Goal: Use online tool/utility: Utilize a website feature to perform a specific function

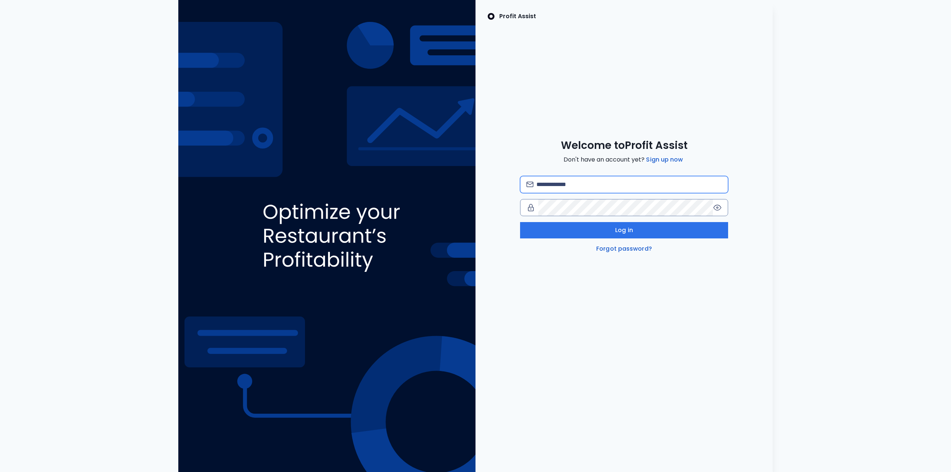
click at [580, 181] on input "email" at bounding box center [628, 184] width 185 height 16
type input "**********"
click at [628, 244] on link "Forgot password?" at bounding box center [624, 248] width 59 height 9
click at [582, 186] on input "email" at bounding box center [628, 184] width 185 height 16
type input "**********"
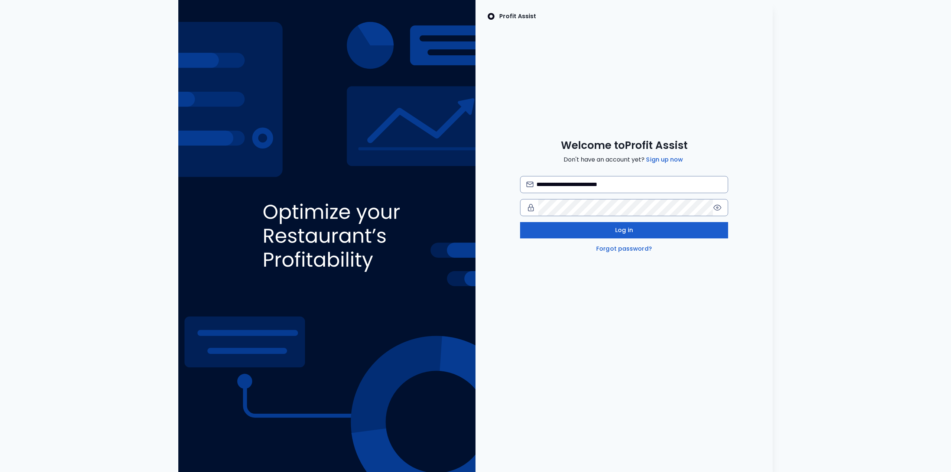
click at [646, 225] on button "Log in" at bounding box center [624, 230] width 208 height 16
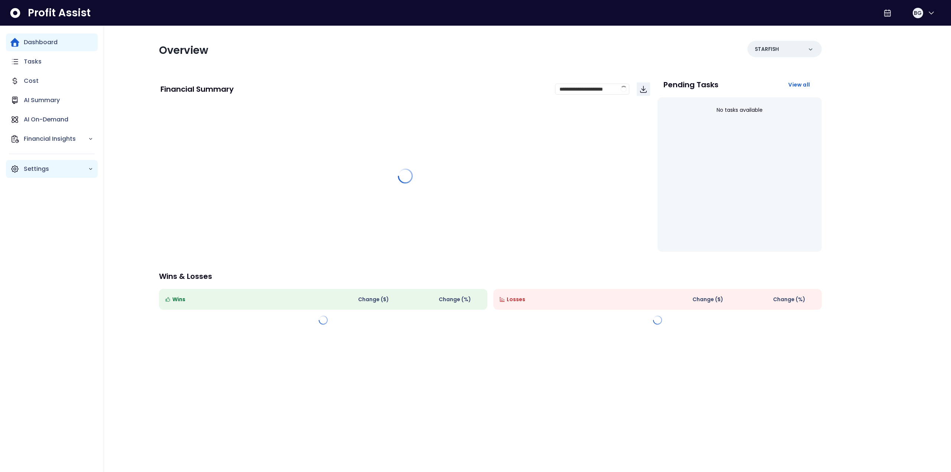
click at [51, 169] on p "Settings" at bounding box center [56, 169] width 64 height 9
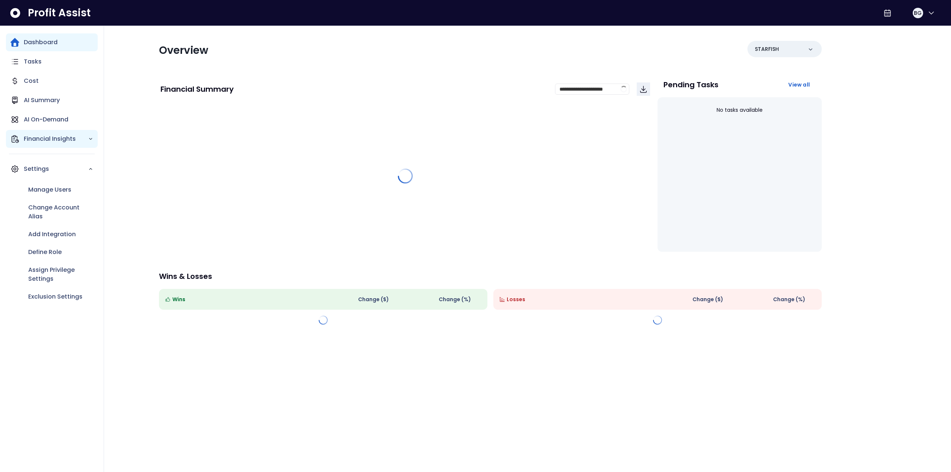
click at [68, 138] on p "Financial Insights" at bounding box center [56, 138] width 64 height 9
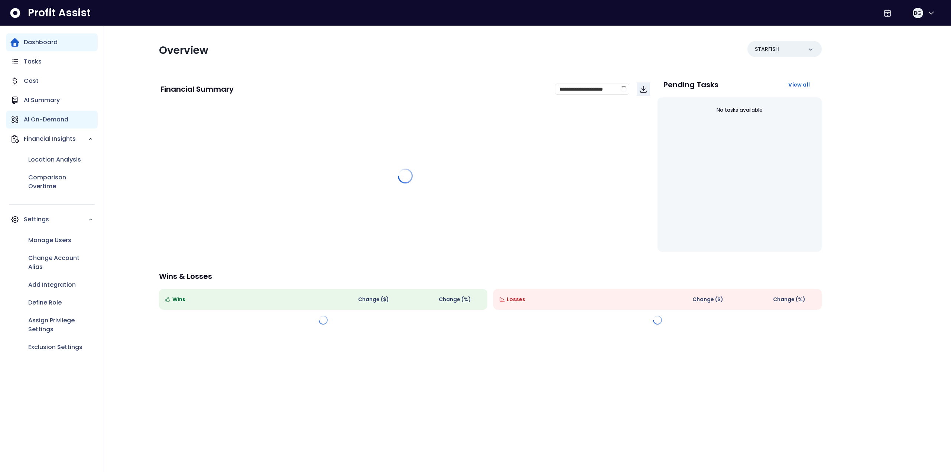
click at [65, 114] on div "AI On-Demand" at bounding box center [52, 120] width 92 height 18
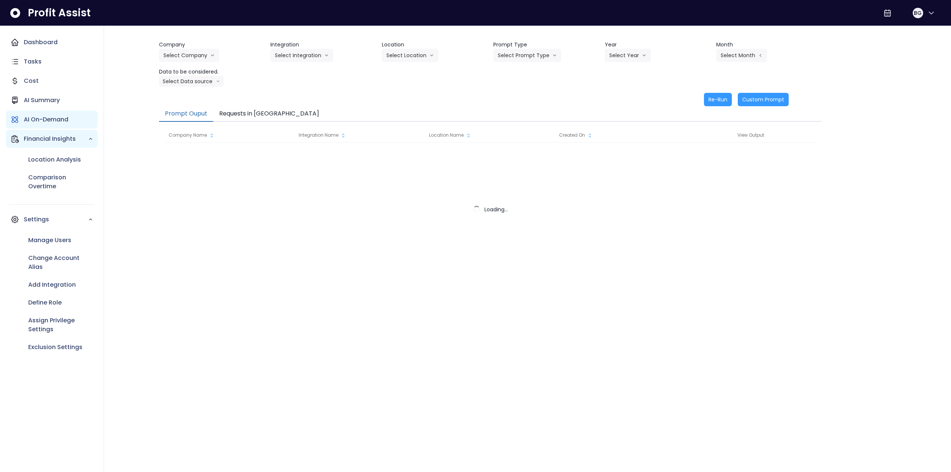
click at [66, 131] on div "Financial Insights" at bounding box center [52, 139] width 92 height 18
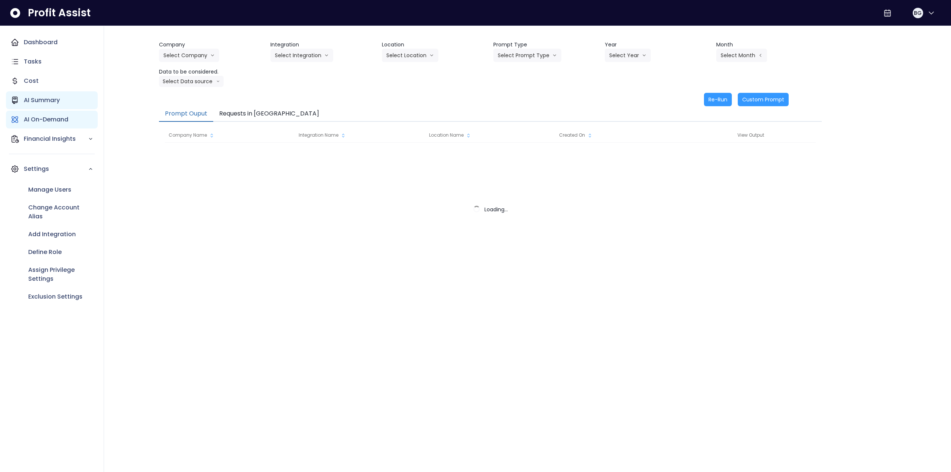
click at [58, 104] on p "AI Summary" at bounding box center [42, 100] width 36 height 9
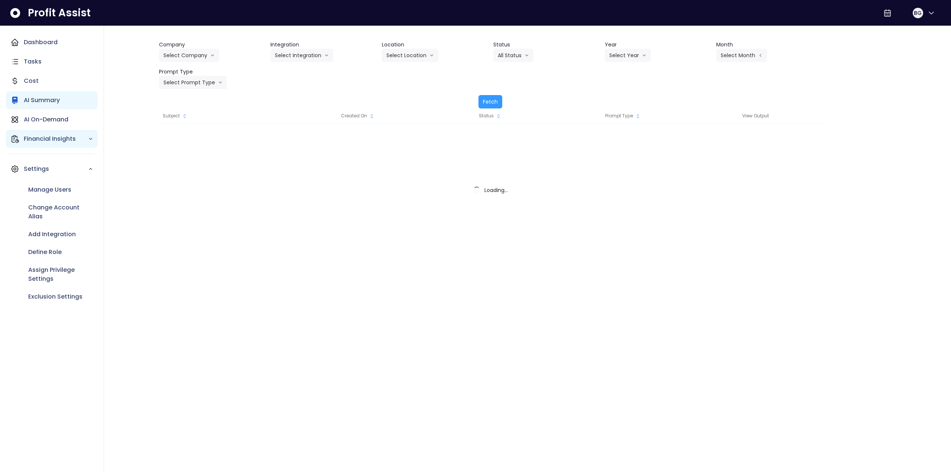
click at [66, 137] on p "Financial Insights" at bounding box center [56, 138] width 64 height 9
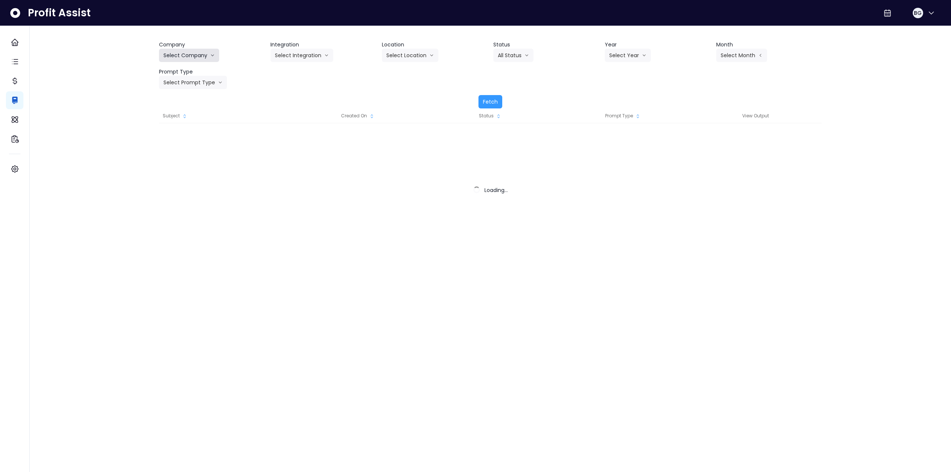
click at [186, 56] on button "Select Company" at bounding box center [189, 55] width 60 height 13
click at [183, 55] on button "Select Company" at bounding box center [189, 55] width 60 height 13
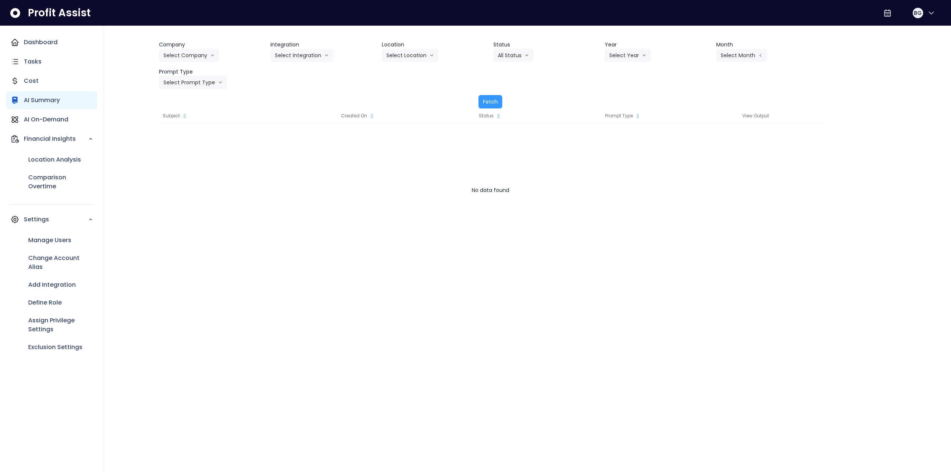
click at [19, 101] on div "AI Summary" at bounding box center [52, 100] width 92 height 18
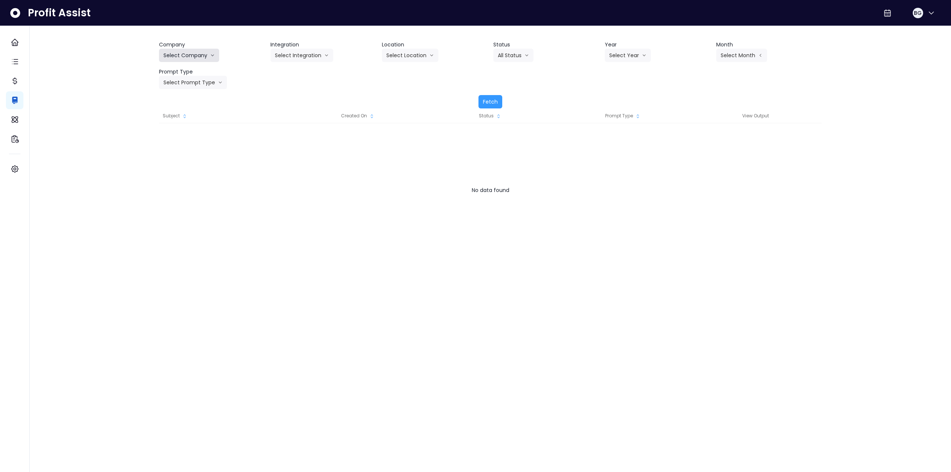
click at [175, 58] on button "Select Company" at bounding box center [189, 55] width 60 height 13
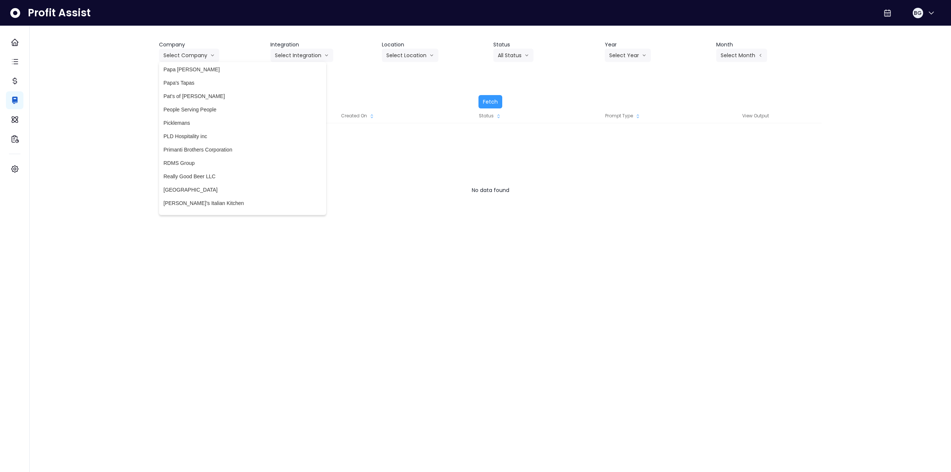
scroll to position [1448, 0]
click at [205, 75] on li "Paladinos" at bounding box center [242, 79] width 167 height 13
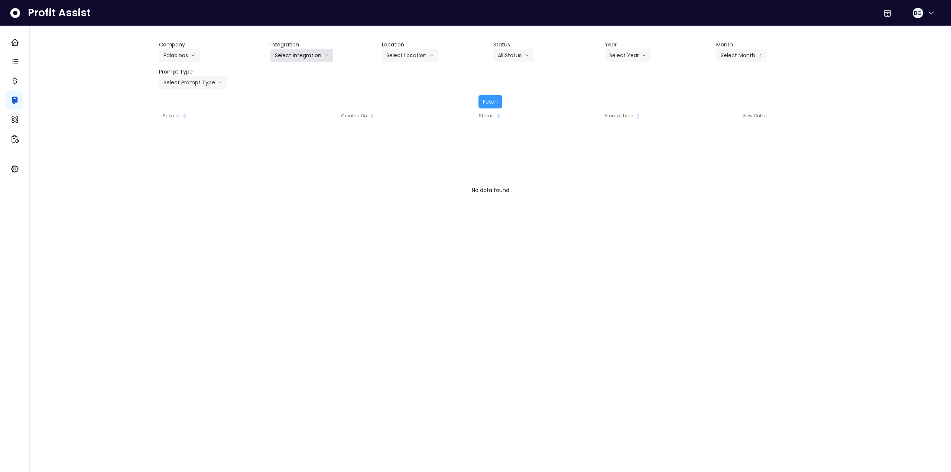
drag, startPoint x: 294, startPoint y: 51, endPoint x: 290, endPoint y: 59, distance: 8.8
click at [294, 51] on button "Select Integration" at bounding box center [301, 55] width 63 height 13
click at [283, 70] on span "paladinos" at bounding box center [286, 70] width 22 height 7
drag, startPoint x: 723, startPoint y: 55, endPoint x: 722, endPoint y: 66, distance: 11.2
click at [723, 55] on button "Select Month" at bounding box center [741, 55] width 51 height 13
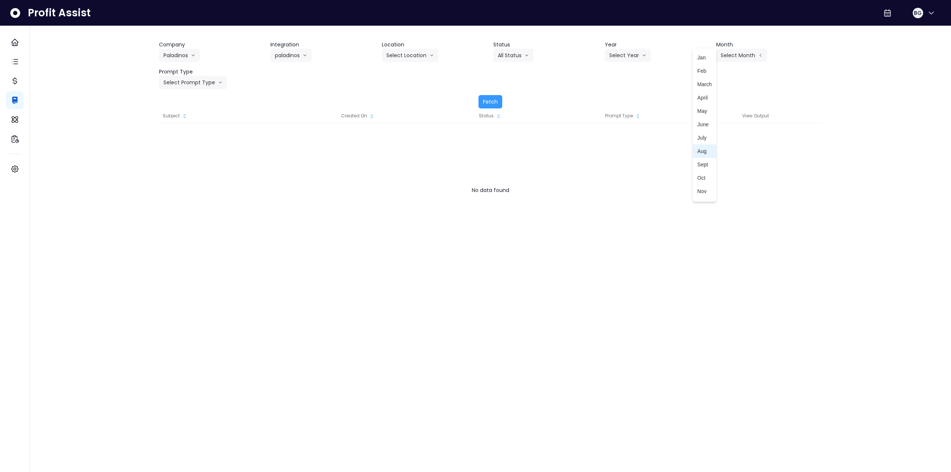
click at [700, 151] on span "Aug" at bounding box center [704, 150] width 14 height 7
click at [723, 59] on button "Aug" at bounding box center [729, 55] width 26 height 13
click at [697, 163] on span "Sept" at bounding box center [704, 164] width 14 height 7
click at [186, 78] on button "Select Prompt Type" at bounding box center [193, 82] width 68 height 13
click at [185, 152] on span "Monthly Summary" at bounding box center [184, 151] width 42 height 7
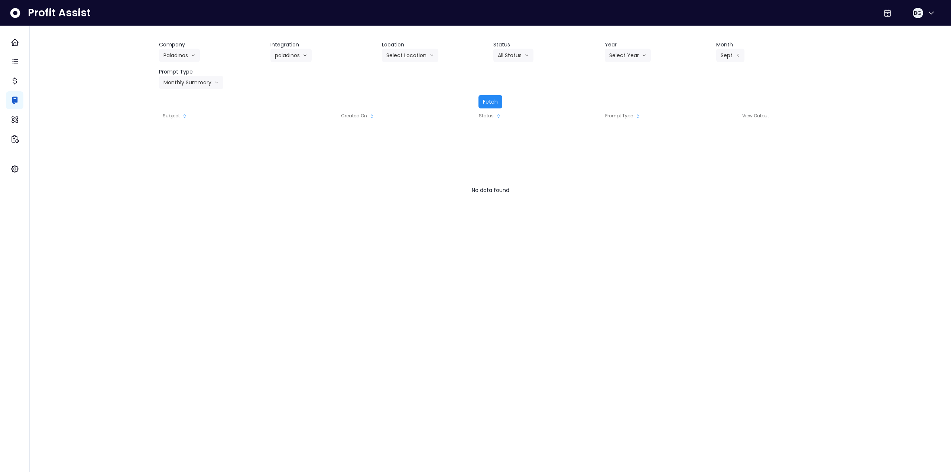
click at [482, 101] on button "Fetch" at bounding box center [490, 101] width 24 height 13
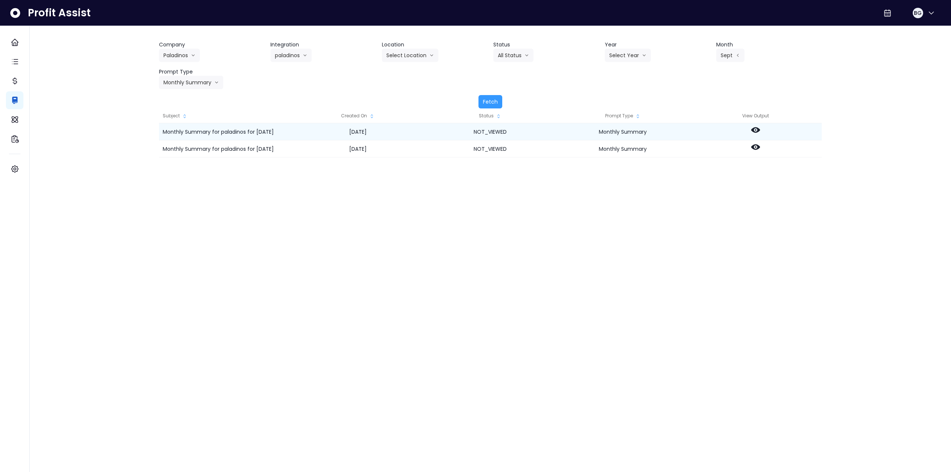
click at [757, 130] on icon at bounding box center [755, 130] width 9 height 9
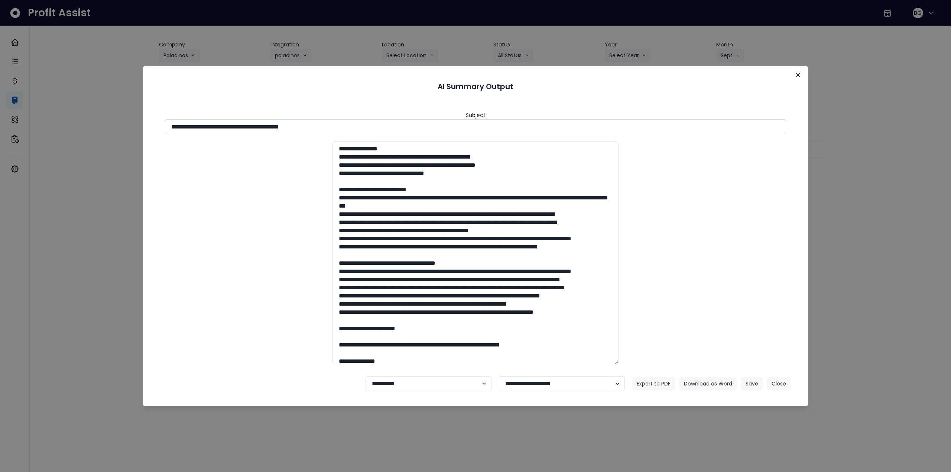
drag, startPoint x: 237, startPoint y: 127, endPoint x: 422, endPoint y: 126, distance: 184.9
click at [419, 125] on input "**********" at bounding box center [475, 126] width 621 height 15
click at [715, 384] on button "Download as Word" at bounding box center [707, 383] width 57 height 13
click at [800, 72] on button "Close" at bounding box center [798, 75] width 12 height 12
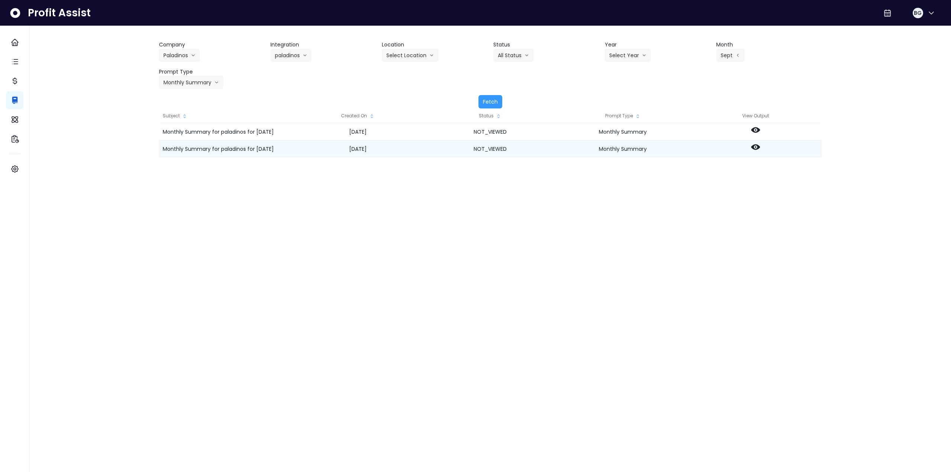
click at [754, 149] on icon at bounding box center [755, 147] width 9 height 6
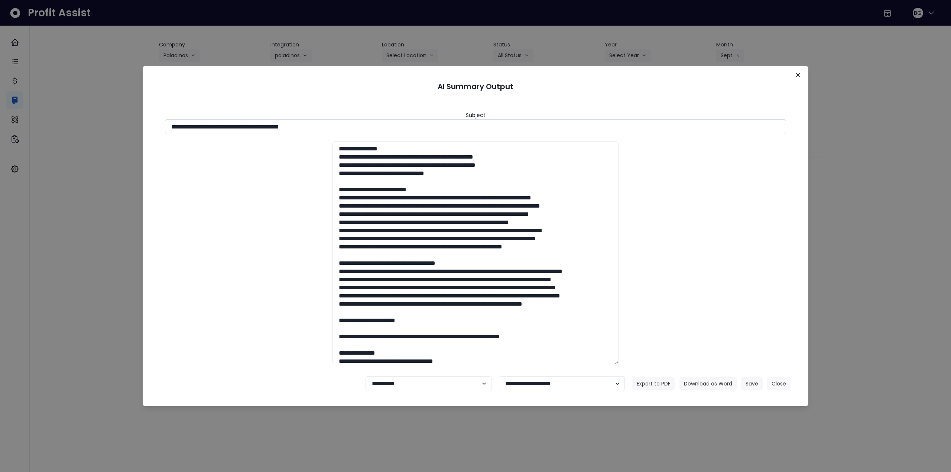
drag, startPoint x: 237, startPoint y: 125, endPoint x: 394, endPoint y: 121, distance: 157.1
click at [394, 121] on input "**********" at bounding box center [475, 126] width 621 height 15
click at [714, 380] on button "Download as Word" at bounding box center [707, 383] width 57 height 13
click at [798, 78] on button "Close" at bounding box center [798, 75] width 12 height 12
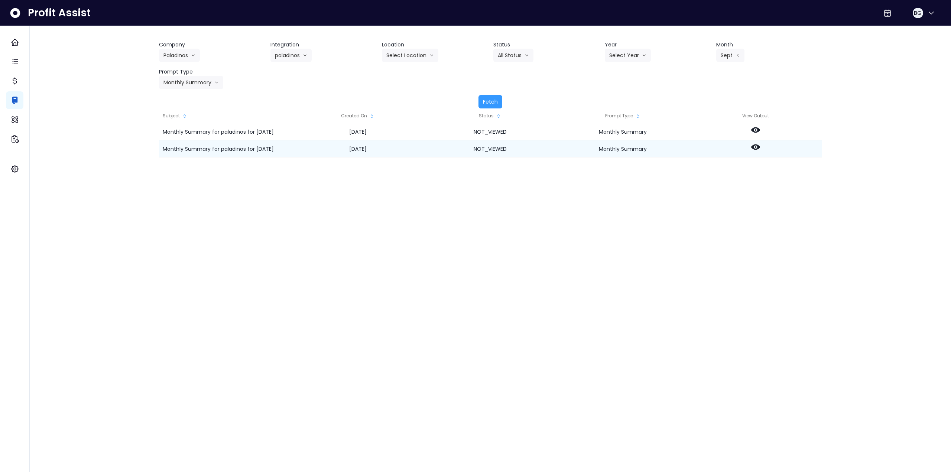
click at [759, 146] on icon at bounding box center [755, 147] width 9 height 6
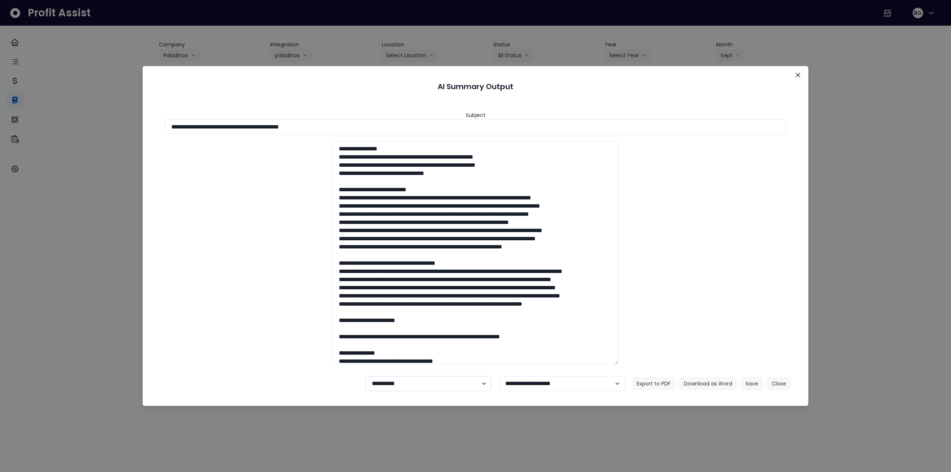
drag, startPoint x: 427, startPoint y: 378, endPoint x: 419, endPoint y: 390, distance: 14.4
click at [426, 378] on select "**********" at bounding box center [428, 383] width 126 height 15
select select "********"
click at [365, 376] on select "**********" at bounding box center [428, 383] width 126 height 15
click at [756, 380] on button "Save" at bounding box center [752, 383] width 22 height 13
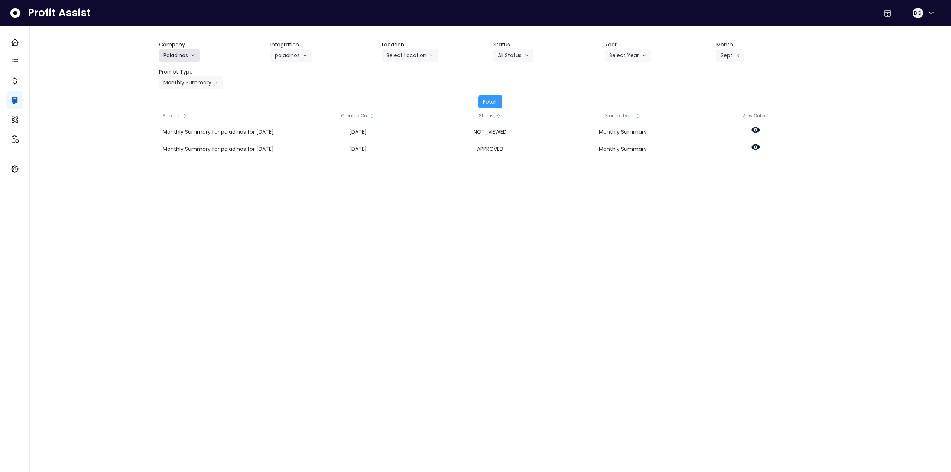
click at [179, 58] on button "Paladinos" at bounding box center [179, 55] width 41 height 13
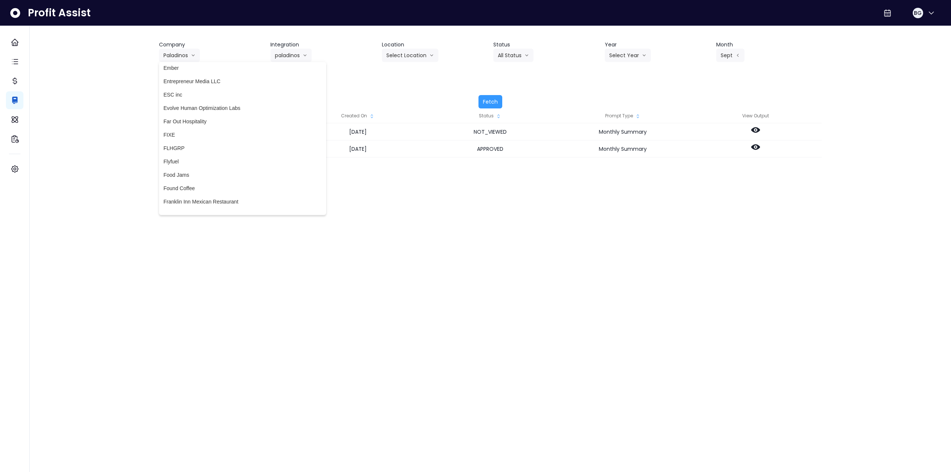
scroll to position [736, 0]
click at [206, 132] on li "Flyfuel" at bounding box center [242, 136] width 167 height 13
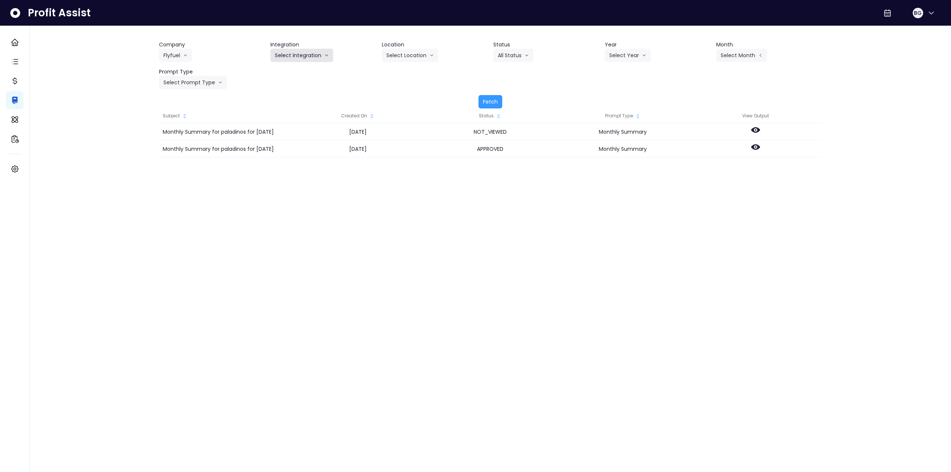
click at [286, 55] on button "Select Integration" at bounding box center [301, 55] width 63 height 13
click at [286, 74] on span "Aventura" at bounding box center [302, 70] width 54 height 7
click at [624, 56] on button "Select Year" at bounding box center [628, 55] width 46 height 13
drag, startPoint x: 616, startPoint y: 97, endPoint x: 651, endPoint y: 88, distance: 35.3
click at [617, 98] on span "2025" at bounding box center [615, 97] width 12 height 7
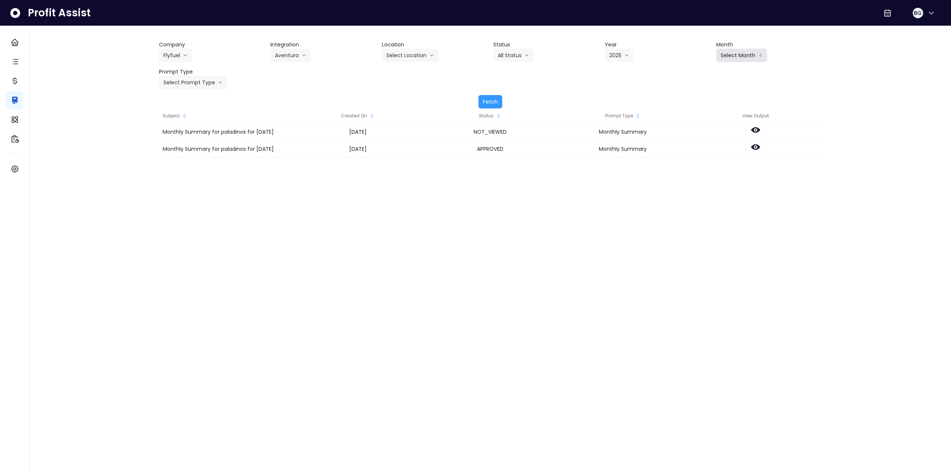
click at [741, 60] on button "Select Month" at bounding box center [741, 55] width 51 height 13
click at [701, 164] on span "Sept" at bounding box center [704, 164] width 14 height 7
click at [208, 86] on button "Select Prompt Type" at bounding box center [193, 82] width 68 height 13
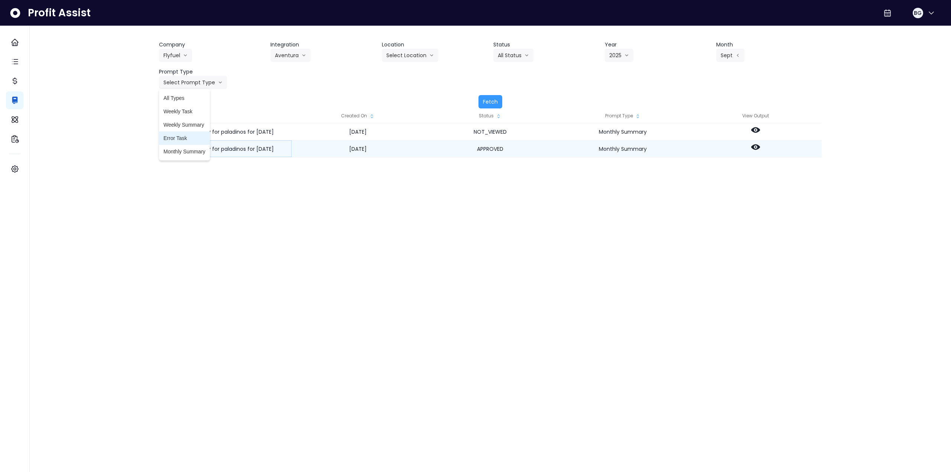
click at [194, 147] on li "Monthly Summary" at bounding box center [184, 151] width 51 height 13
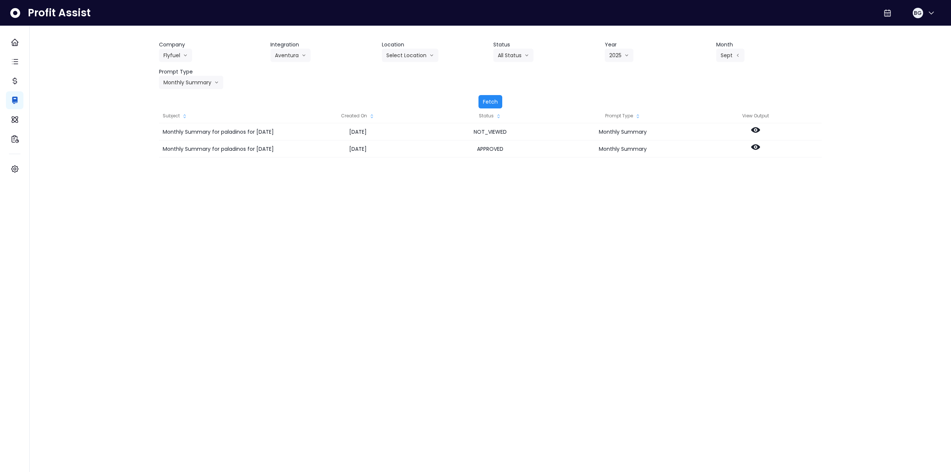
click at [484, 102] on button "Fetch" at bounding box center [490, 101] width 24 height 13
click at [754, 131] on icon at bounding box center [755, 130] width 9 height 9
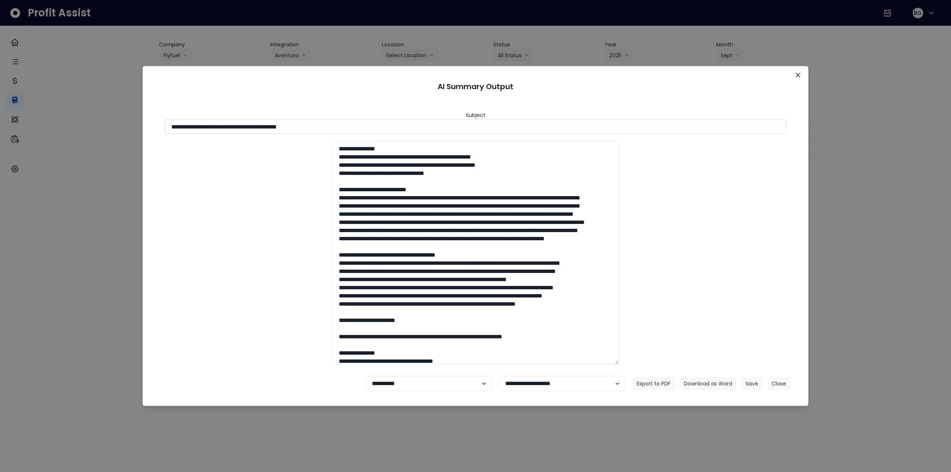
drag, startPoint x: 238, startPoint y: 124, endPoint x: 400, endPoint y: 121, distance: 162.7
click at [399, 121] on input "**********" at bounding box center [475, 126] width 621 height 15
click at [696, 384] on button "Download as Word" at bounding box center [707, 383] width 57 height 13
click at [801, 73] on button "Close" at bounding box center [798, 75] width 12 height 12
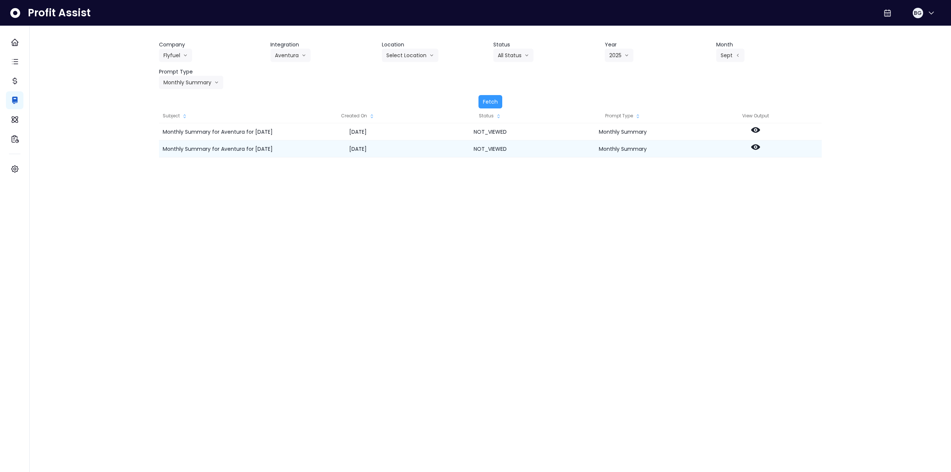
click at [757, 145] on icon at bounding box center [755, 147] width 9 height 6
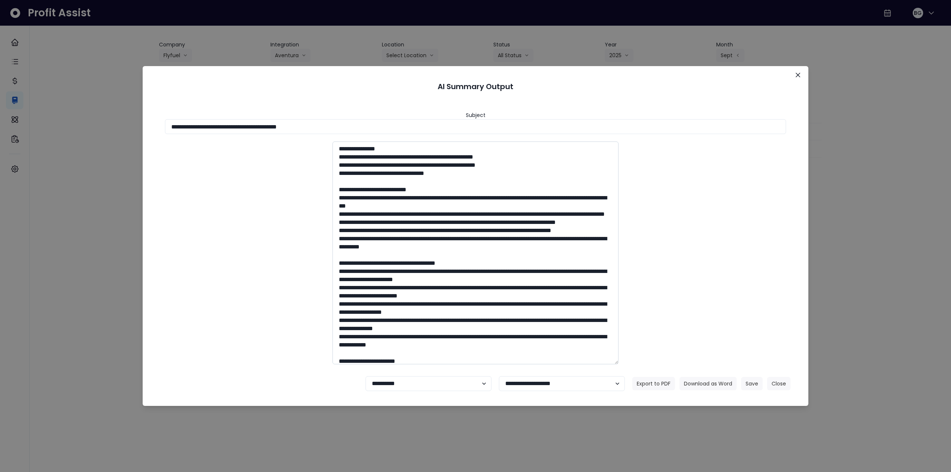
scroll to position [37, 0]
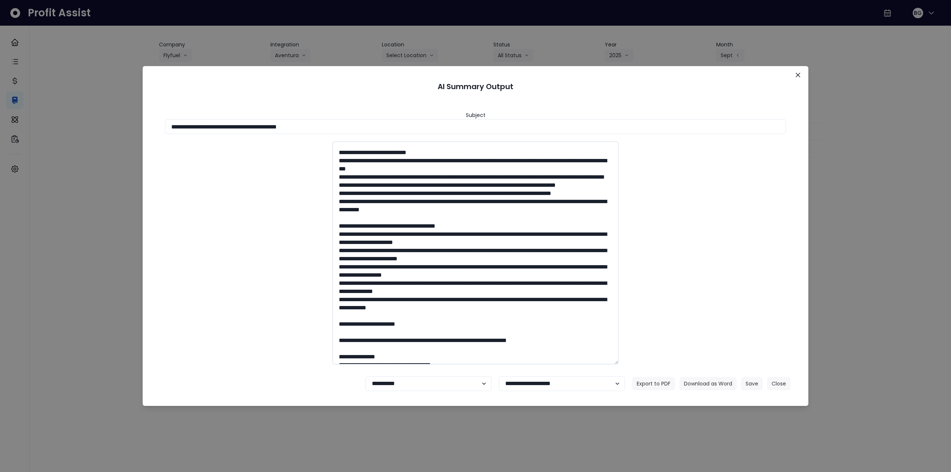
click at [363, 307] on textarea at bounding box center [475, 252] width 286 height 223
click at [363, 306] on textarea at bounding box center [475, 252] width 286 height 223
click at [257, 246] on div at bounding box center [475, 252] width 636 height 223
click at [800, 75] on button "Close" at bounding box center [798, 75] width 12 height 12
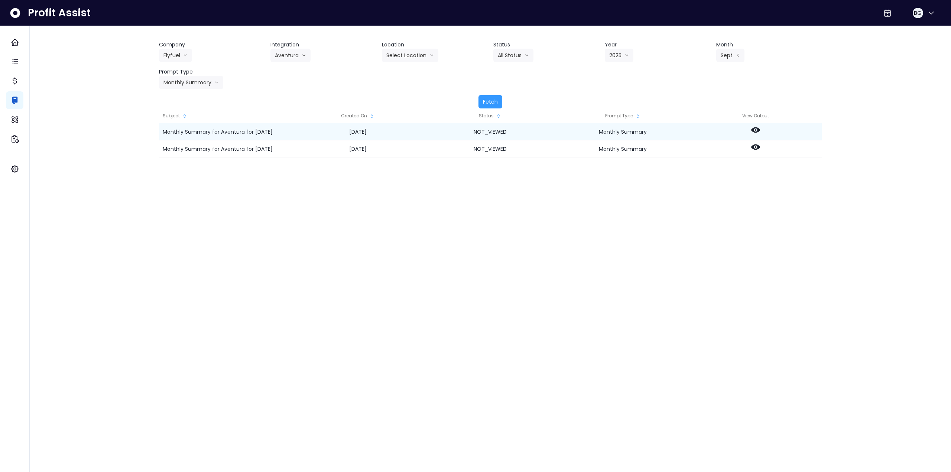
click at [754, 128] on icon at bounding box center [755, 130] width 9 height 6
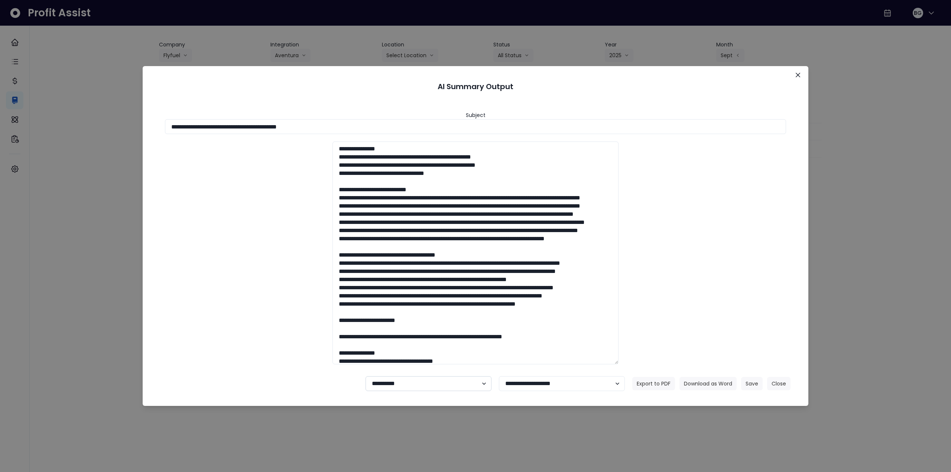
click at [391, 388] on select "**********" at bounding box center [428, 383] width 126 height 15
select select "********"
click at [365, 376] on select "**********" at bounding box center [428, 383] width 126 height 15
click at [754, 383] on button "Save" at bounding box center [752, 383] width 22 height 13
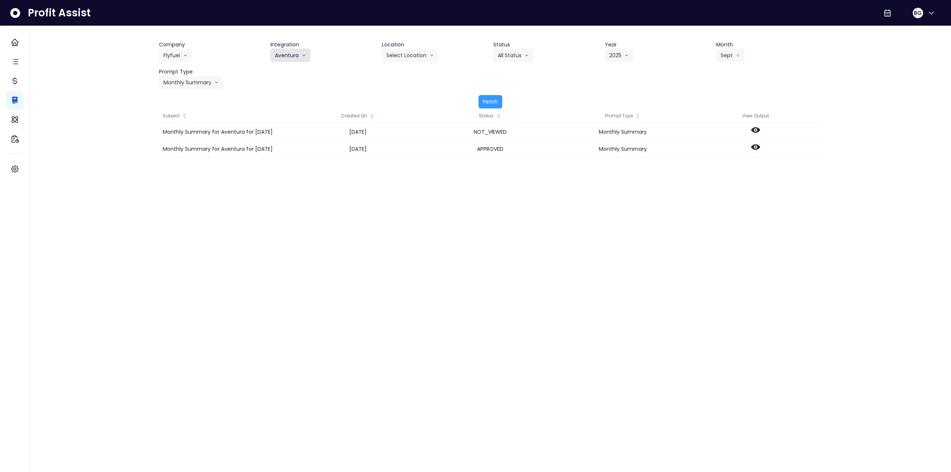
click at [293, 52] on button "Aventura" at bounding box center [290, 55] width 40 height 13
click at [286, 84] on span "[GEOGRAPHIC_DATA]" at bounding box center [302, 84] width 54 height 7
click at [739, 54] on button "Select Month" at bounding box center [741, 55] width 51 height 13
click at [699, 166] on span "Sept" at bounding box center [704, 164] width 14 height 7
click at [192, 84] on button "Select Prompt Type" at bounding box center [193, 82] width 68 height 13
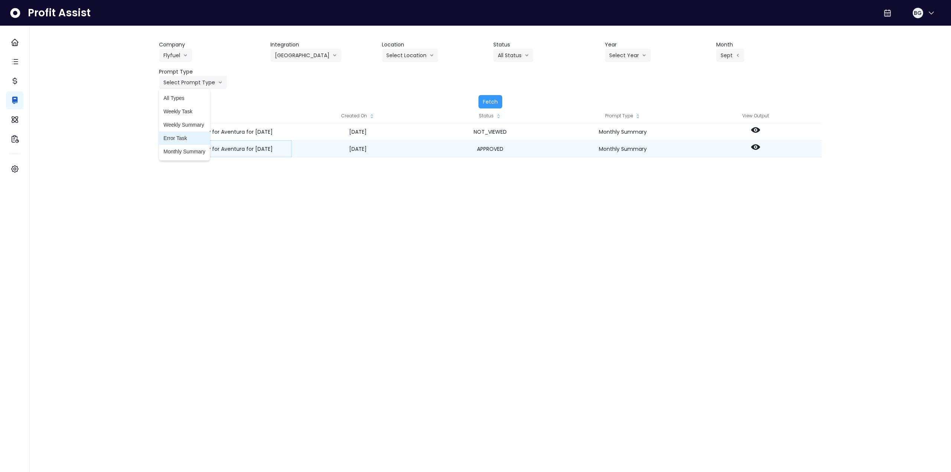
click at [185, 149] on span "Monthly Summary" at bounding box center [184, 151] width 42 height 7
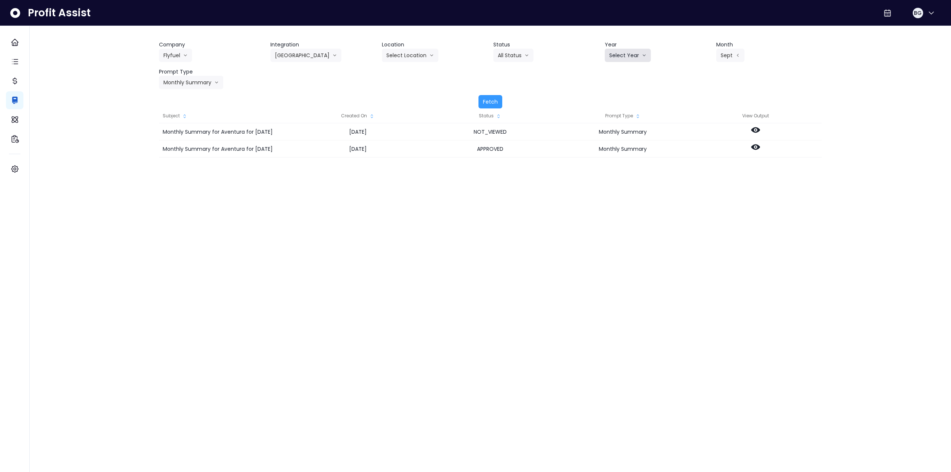
click at [624, 54] on button "Select Year" at bounding box center [628, 55] width 46 height 13
click at [620, 93] on li "2025" at bounding box center [615, 97] width 20 height 13
click at [484, 101] on button "Fetch" at bounding box center [490, 101] width 24 height 13
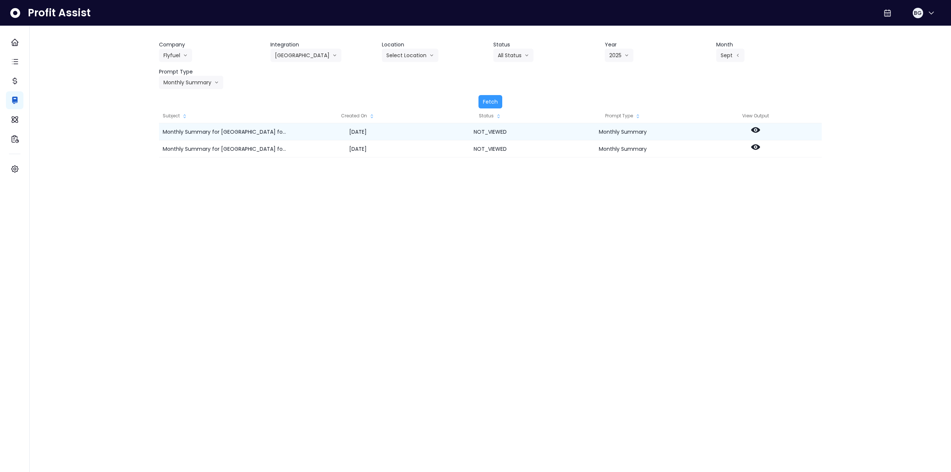
click at [754, 130] on icon at bounding box center [755, 130] width 9 height 9
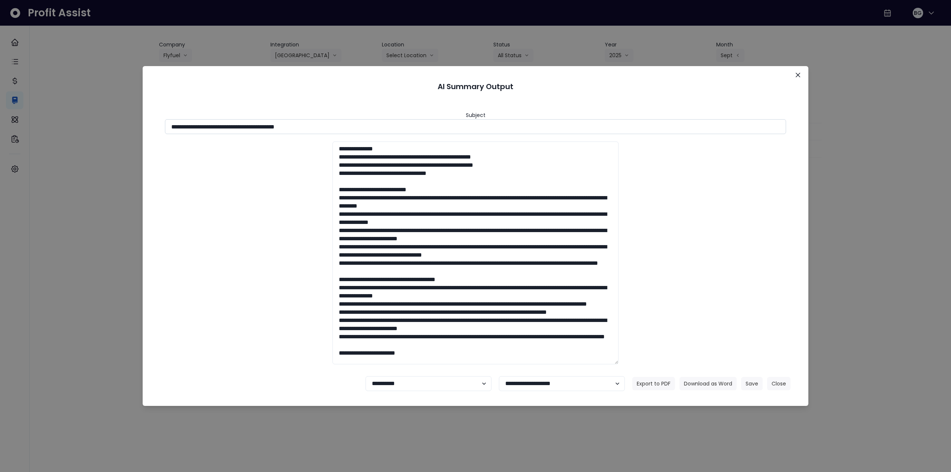
drag, startPoint x: 237, startPoint y: 124, endPoint x: 383, endPoint y: 123, distance: 145.2
click at [383, 123] on input "**********" at bounding box center [475, 126] width 621 height 15
click at [709, 384] on button "Download as Word" at bounding box center [707, 383] width 57 height 13
